Goal: Task Accomplishment & Management: Use online tool/utility

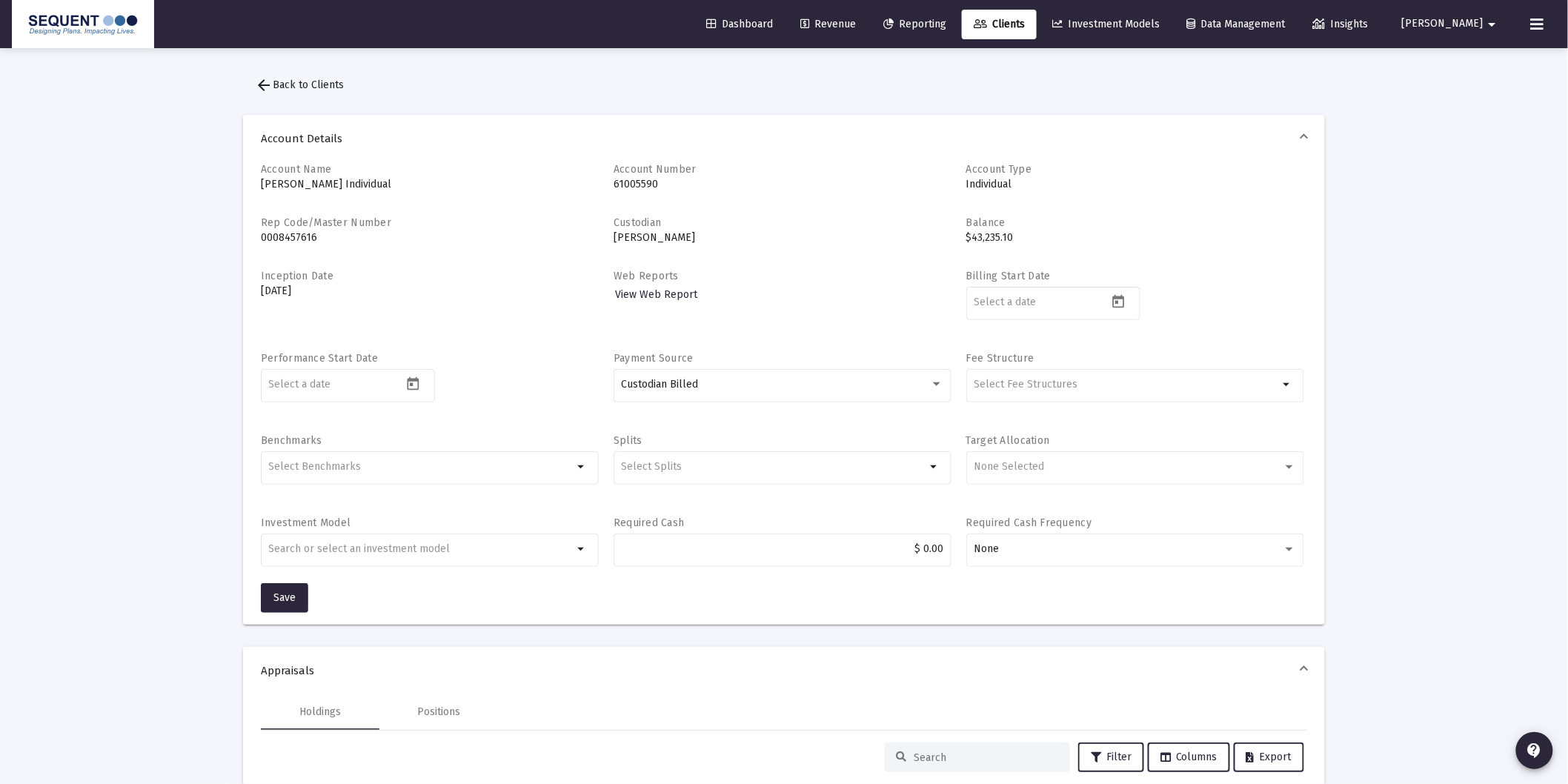
click at [766, 29] on link "Dashboard" at bounding box center [739, 24] width 90 height 29
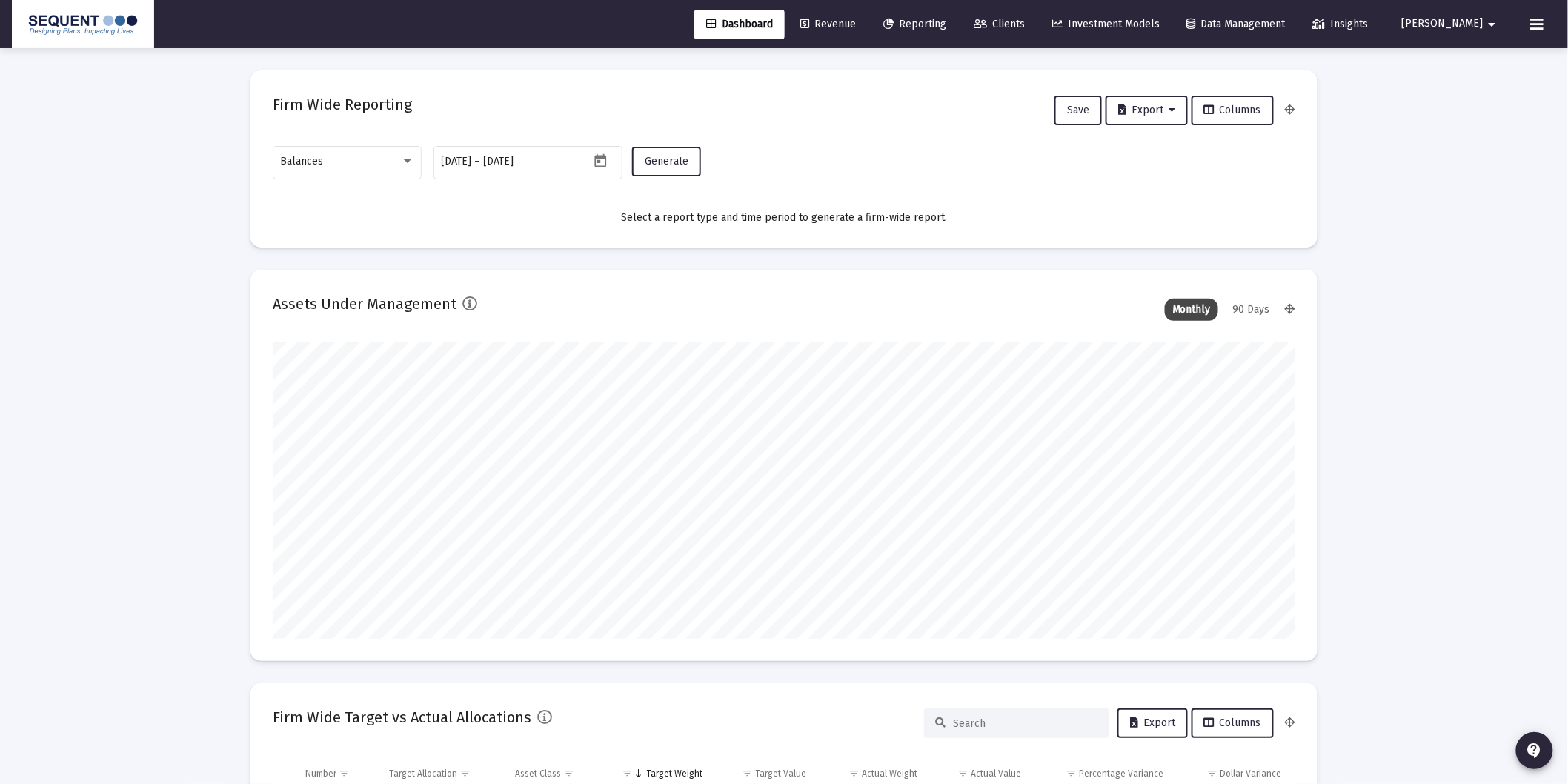
scroll to position [296, 477]
click at [390, 158] on div "Balances" at bounding box center [341, 161] width 120 height 12
click at [315, 63] on span "Transactions" at bounding box center [347, 68] width 133 height 31
click at [650, 155] on span "Generate" at bounding box center [666, 161] width 44 height 13
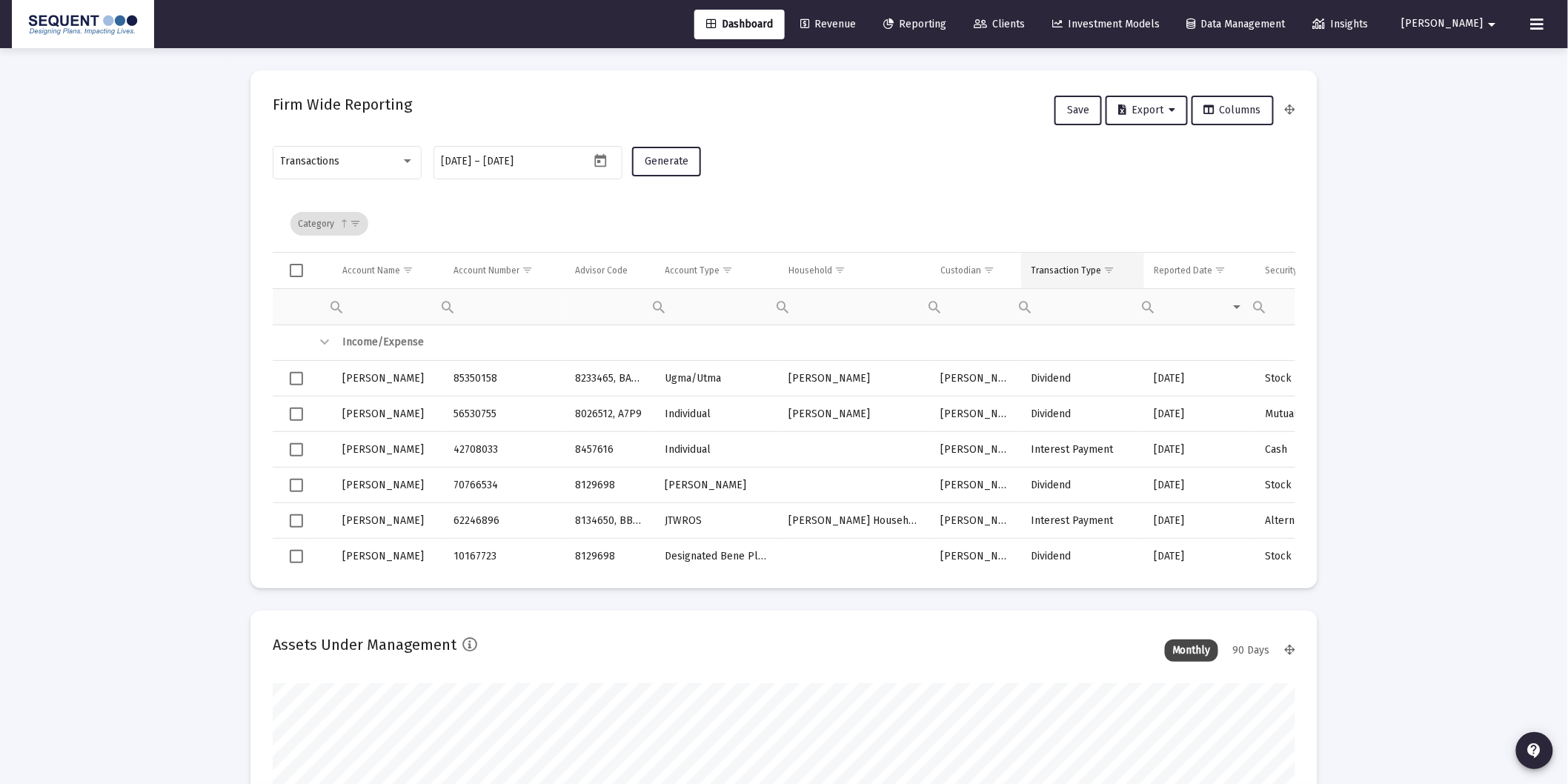
click at [1104, 265] on span "Show filter options for column 'Transaction Type'" at bounding box center [1109, 270] width 11 height 11
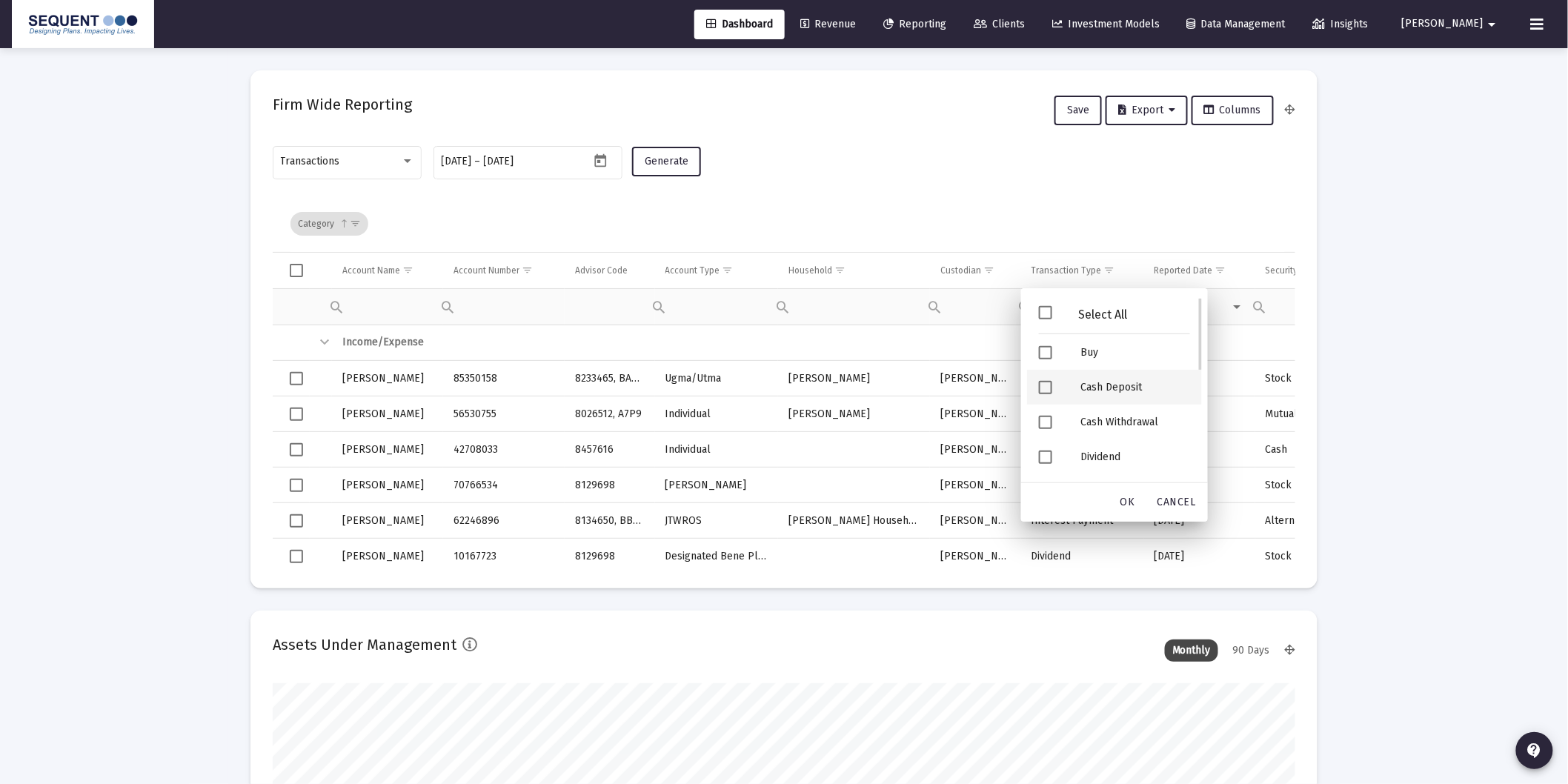
click at [1119, 391] on div "Cash Deposit" at bounding box center [1135, 387] width 133 height 35
click at [1115, 385] on div "Security Deposit" at bounding box center [1135, 390] width 133 height 35
click at [1131, 497] on span "OK" at bounding box center [1128, 502] width 15 height 13
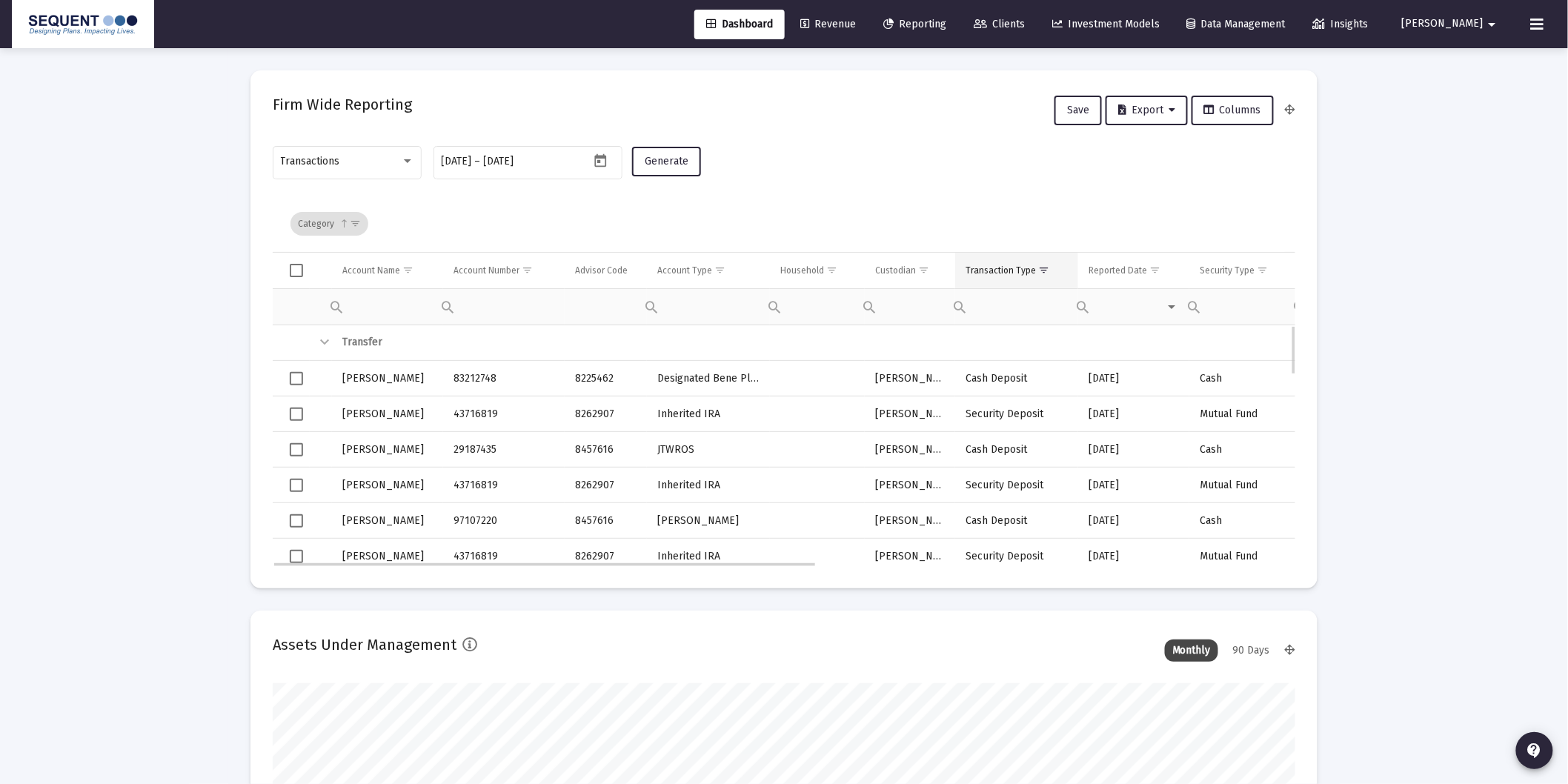
click at [1022, 265] on div "Transaction Type" at bounding box center [1000, 271] width 70 height 12
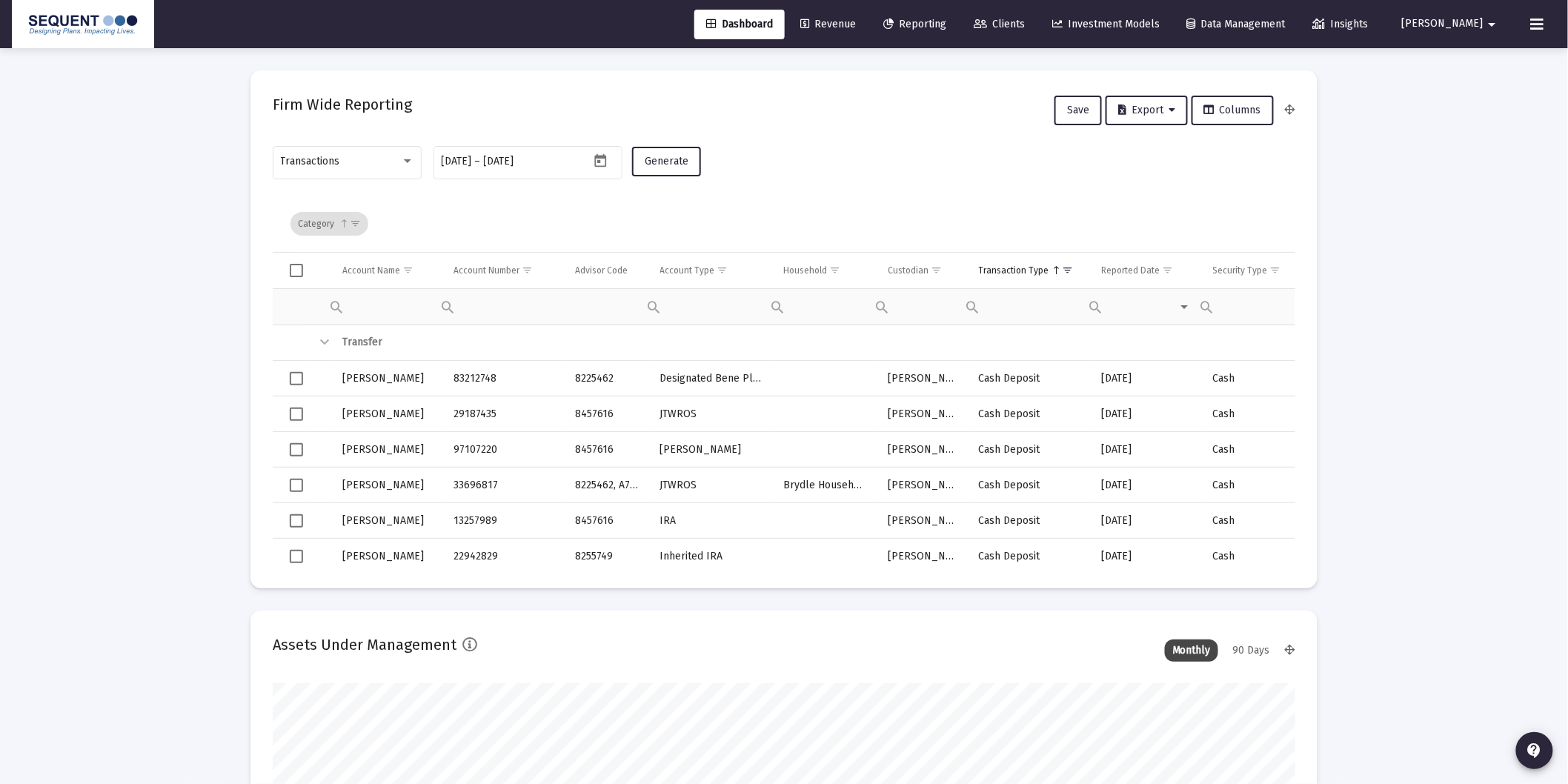
click at [296, 269] on span "Select all" at bounding box center [296, 271] width 14 height 14
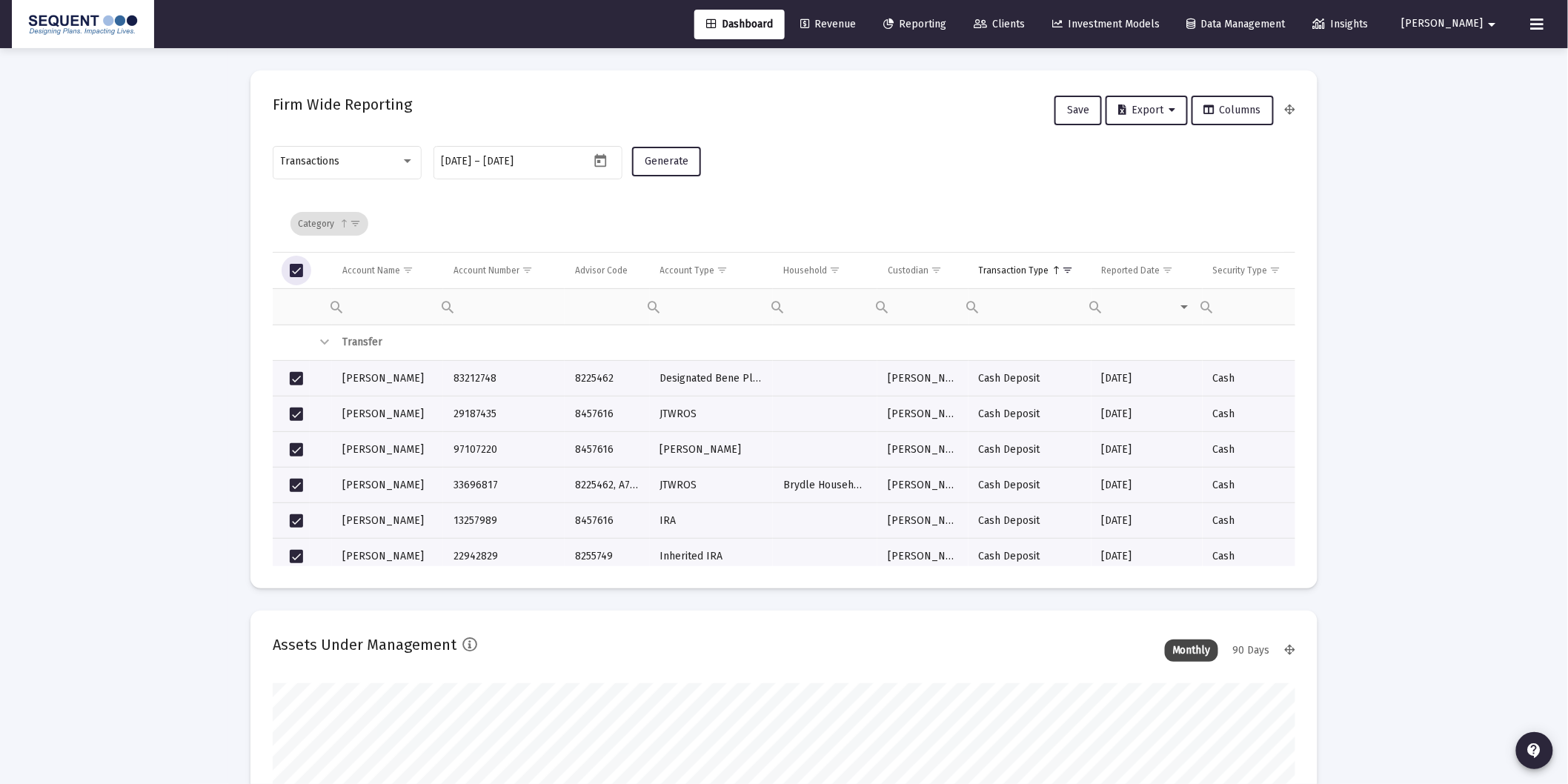
click at [297, 272] on span "Select all" at bounding box center [296, 271] width 14 height 14
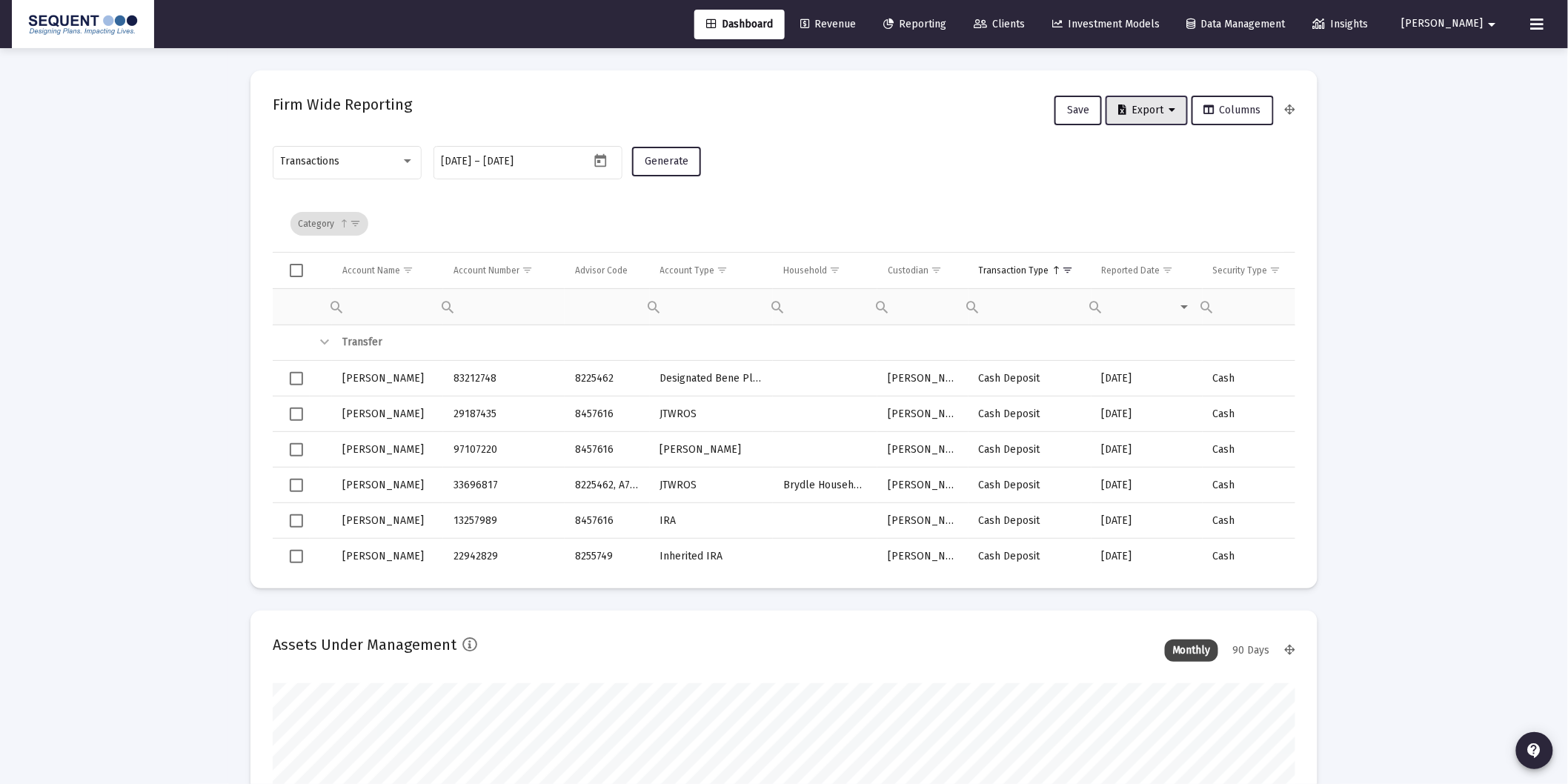
click at [1157, 114] on span "Export" at bounding box center [1147, 110] width 57 height 13
click at [1160, 149] on button "Export All Rows" at bounding box center [1154, 148] width 101 height 35
